Goal: Information Seeking & Learning: Learn about a topic

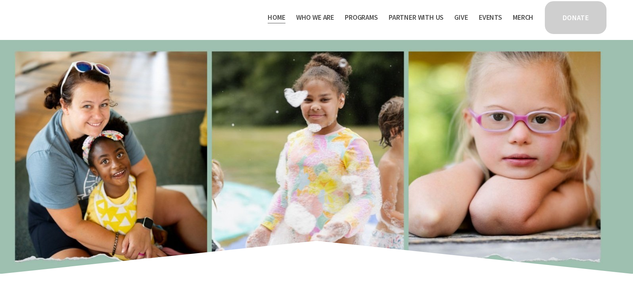
scroll to position [16, 0]
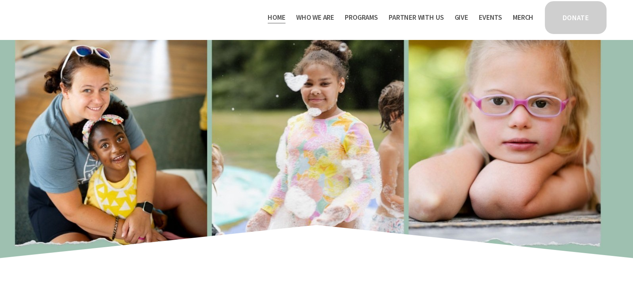
click at [318, 14] on span "Who We Are" at bounding box center [315, 17] width 38 height 11
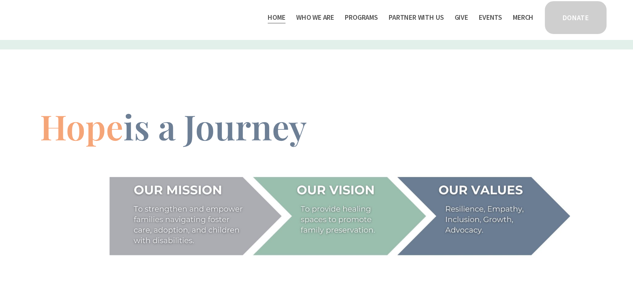
scroll to position [822, 0]
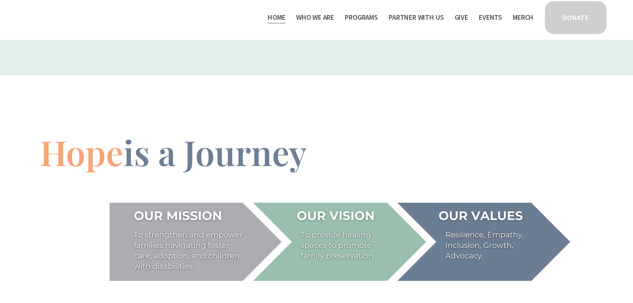
click at [362, 17] on span "Programs" at bounding box center [361, 17] width 33 height 11
click at [549, 104] on div "Hope is a Journey" at bounding box center [316, 217] width 633 height 272
click at [0, 0] on span "Thrive Support Groups" at bounding box center [0, 0] width 0 height 0
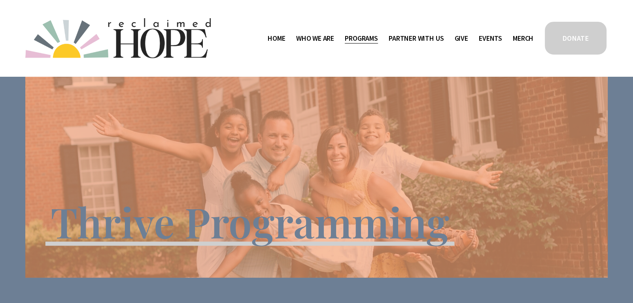
click at [632, 94] on div at bounding box center [316, 151] width 633 height 303
click at [0, 0] on span "Mission Partners" at bounding box center [0, 0] width 0 height 0
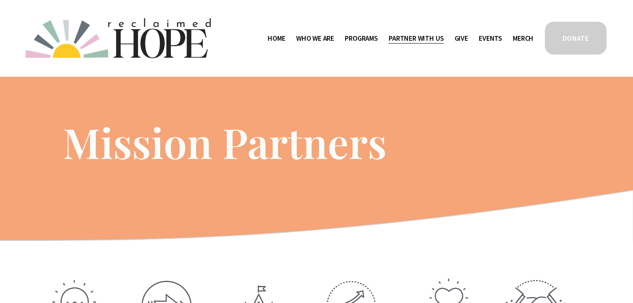
click at [532, 157] on div "Mission Partners" at bounding box center [316, 134] width 633 height 72
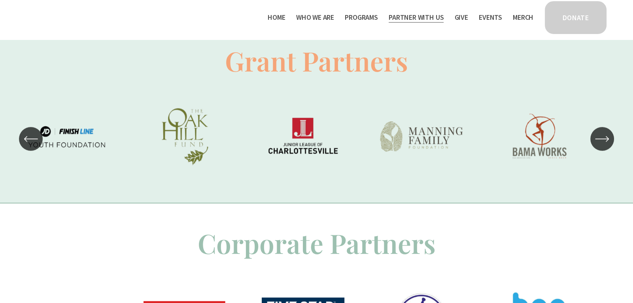
scroll to position [547, 0]
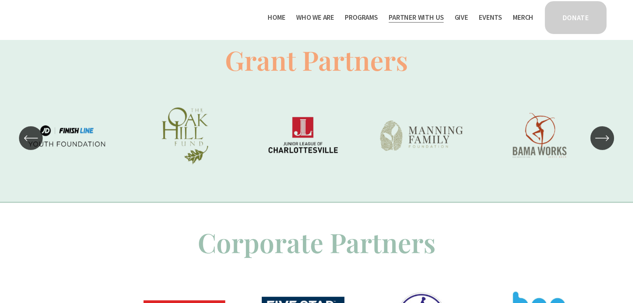
click at [614, 138] on div "Carousel" at bounding box center [316, 137] width 633 height 87
click at [602, 137] on icon "\a \a \a Next\a \a" at bounding box center [602, 138] width 14 height 14
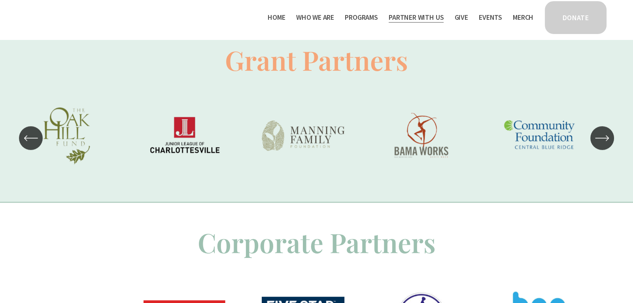
click at [602, 137] on icon "\a \a \a Next\a \a" at bounding box center [602, 138] width 14 height 14
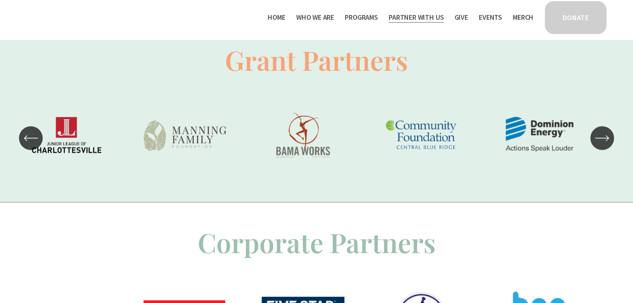
click at [602, 137] on icon "\a \a \a Next\a \a" at bounding box center [602, 138] width 14 height 14
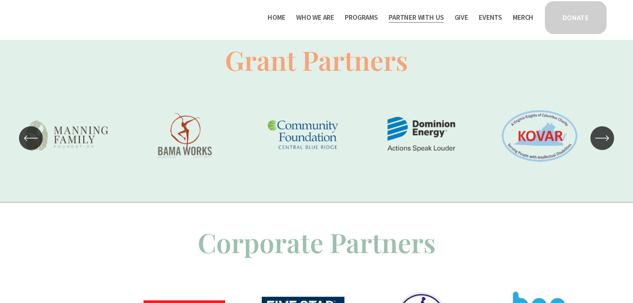
click at [602, 137] on icon "\a \a \a Next\a \a" at bounding box center [602, 138] width 14 height 14
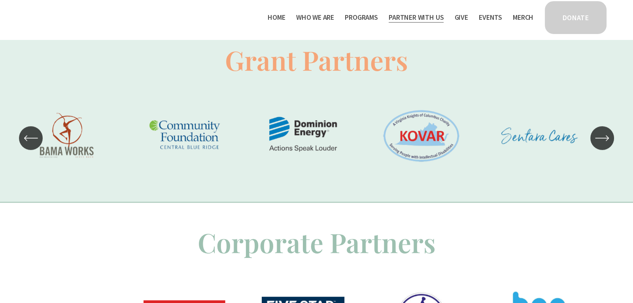
click at [602, 137] on icon "\a \a \a Next\a \a" at bounding box center [602, 138] width 14 height 14
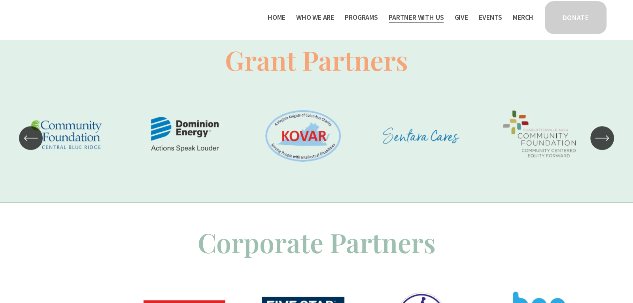
click at [602, 137] on icon "\a \a \a Next\a \a" at bounding box center [602, 138] width 14 height 14
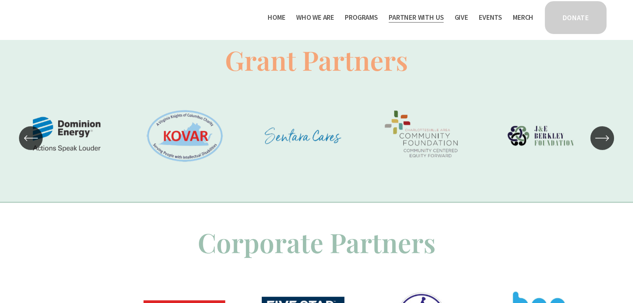
click at [602, 137] on icon "\a \a \a Next\a \a" at bounding box center [602, 138] width 14 height 14
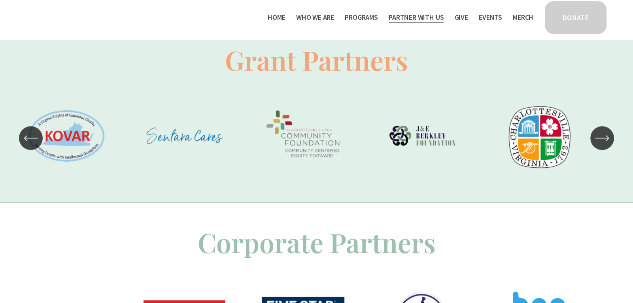
click at [602, 137] on icon "\a \a \a Next\a \a" at bounding box center [602, 138] width 14 height 14
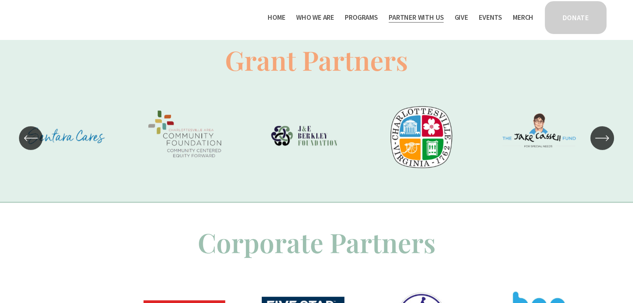
click at [602, 137] on icon "\a \a \a Next\a \a" at bounding box center [602, 138] width 14 height 14
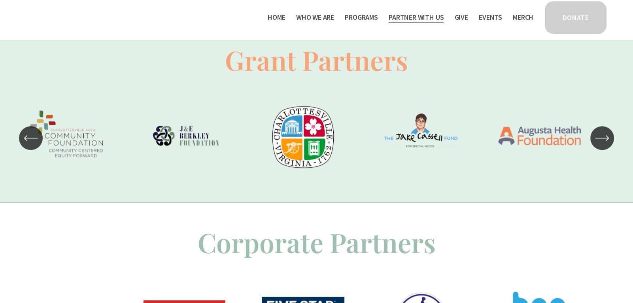
click at [602, 137] on icon "\a \a \a Next\a \a" at bounding box center [602, 138] width 14 height 14
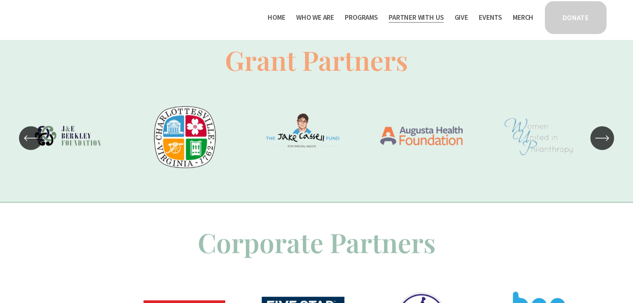
click at [602, 137] on icon "\a \a \a Next\a \a" at bounding box center [602, 138] width 14 height 14
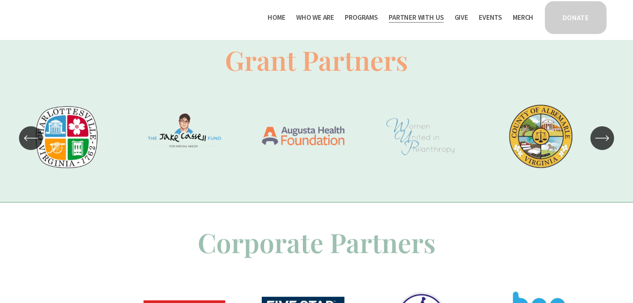
click at [602, 137] on icon "\a \a \a Next\a \a" at bounding box center [602, 138] width 14 height 14
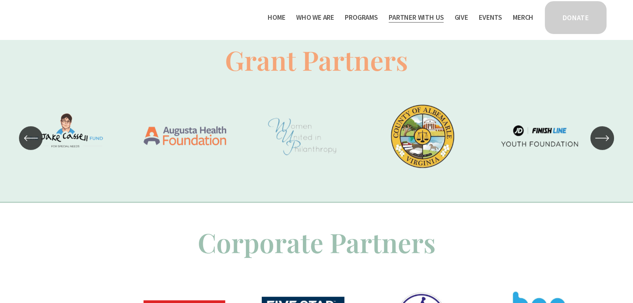
click at [602, 137] on icon "\a \a \a Next\a \a" at bounding box center [602, 138] width 14 height 14
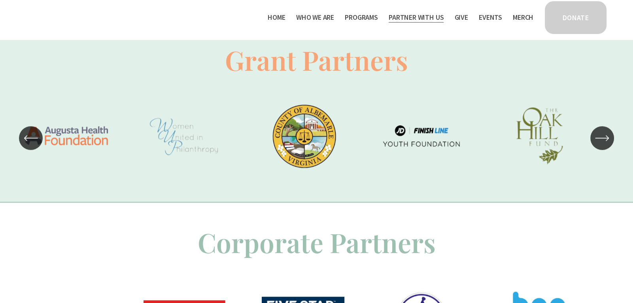
click at [602, 137] on icon "\a \a \a Next\a \a" at bounding box center [602, 138] width 14 height 14
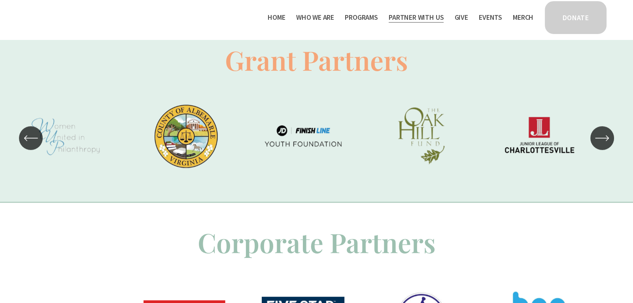
click at [602, 137] on icon "\a \a \a Next\a \a" at bounding box center [602, 138] width 14 height 14
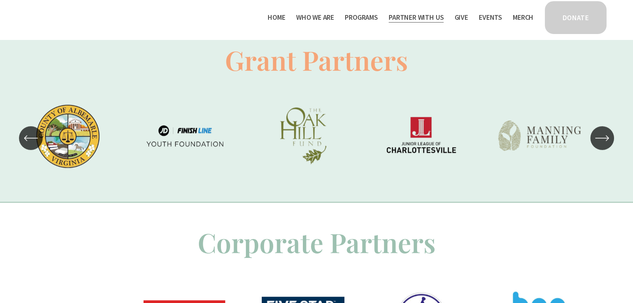
click at [602, 137] on icon "\a \a \a Next\a \a" at bounding box center [602, 138] width 14 height 14
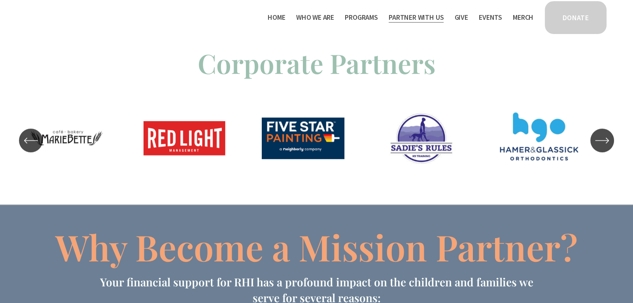
scroll to position [724, 0]
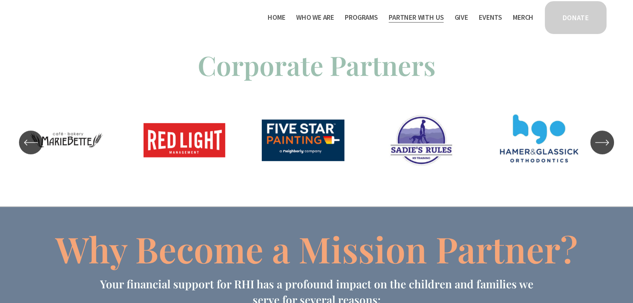
click at [600, 141] on icon "\a \a \a Next\a \a" at bounding box center [602, 142] width 14 height 14
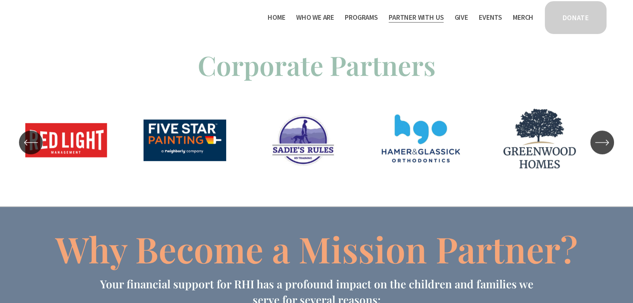
click at [600, 141] on icon "\a \a \a Next\a \a" at bounding box center [602, 142] width 14 height 14
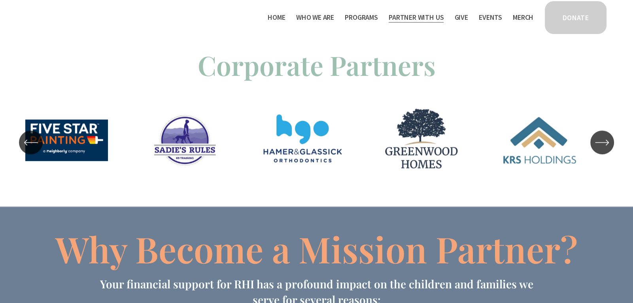
click at [600, 141] on icon "\a \a \a Next\a \a" at bounding box center [602, 142] width 14 height 14
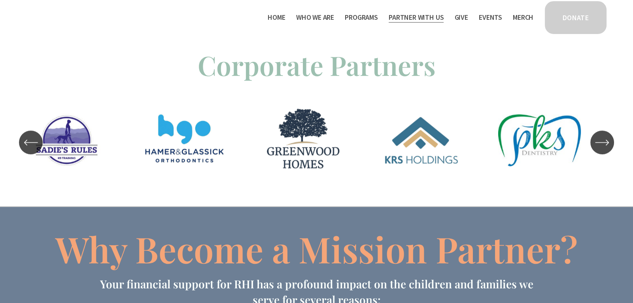
click at [600, 141] on icon "\a \a \a Next\a \a" at bounding box center [602, 142] width 14 height 14
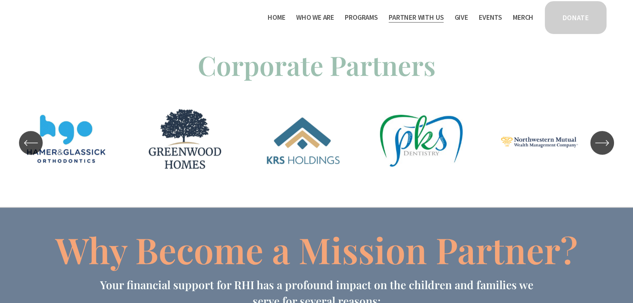
click at [600, 141] on icon "\a \a \a Next\a \a" at bounding box center [602, 143] width 14 height 14
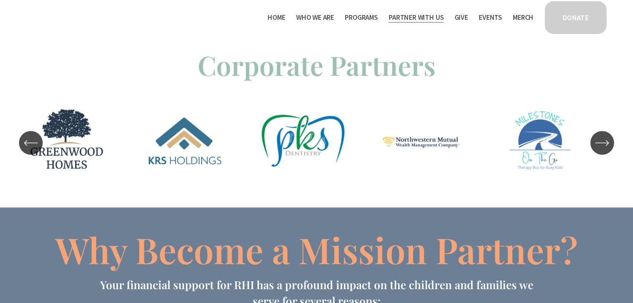
click at [600, 141] on icon "\a \a \a Next\a \a" at bounding box center [602, 143] width 14 height 14
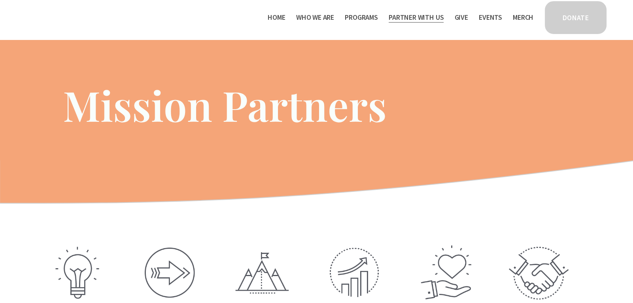
scroll to position [0, 0]
